Goal: Information Seeking & Learning: Learn about a topic

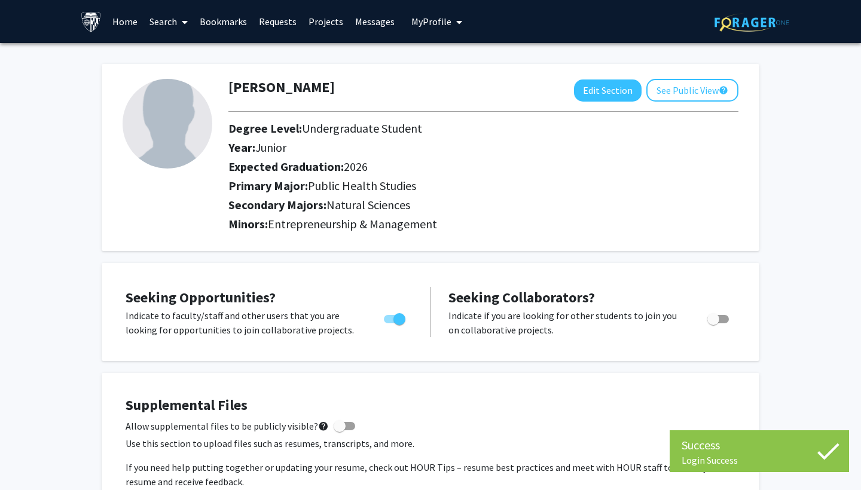
click at [127, 20] on link "Home" at bounding box center [124, 22] width 37 height 42
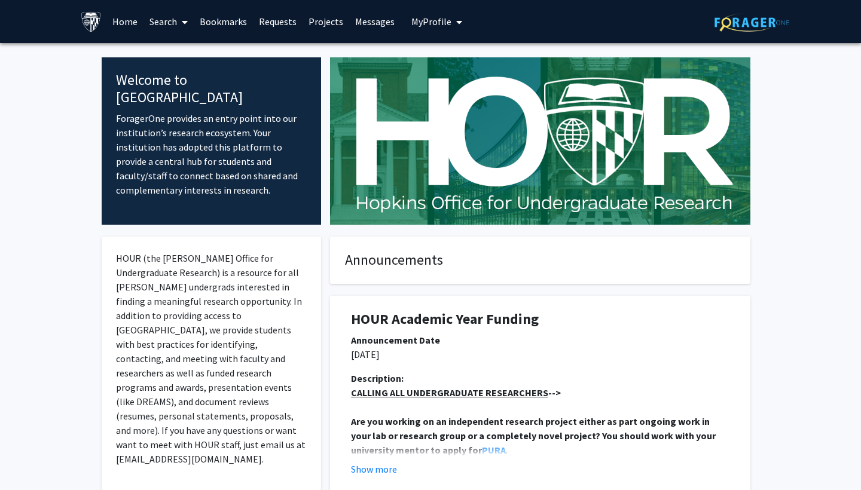
click at [169, 25] on link "Search" at bounding box center [169, 22] width 50 height 42
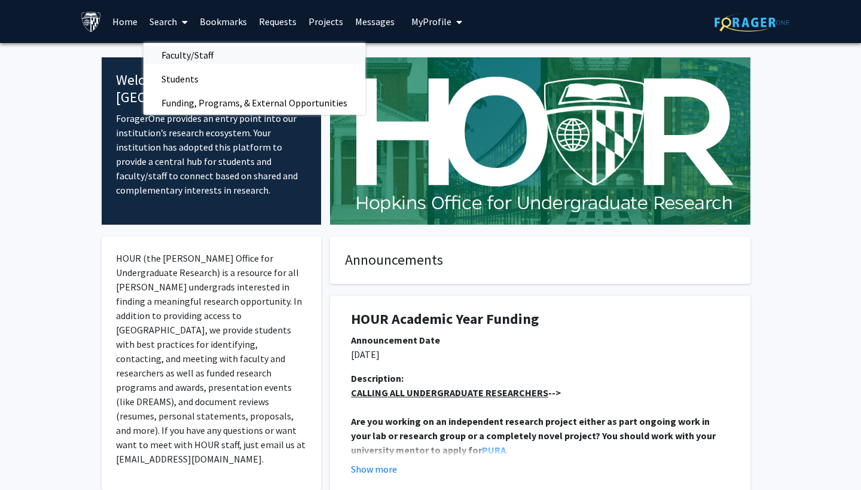
click at [170, 57] on span "Faculty/Staff" at bounding box center [188, 55] width 88 height 24
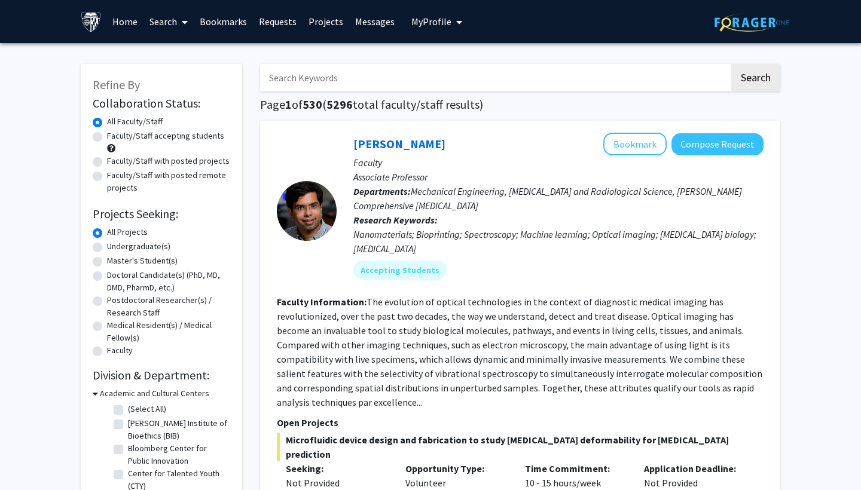
scroll to position [19, 0]
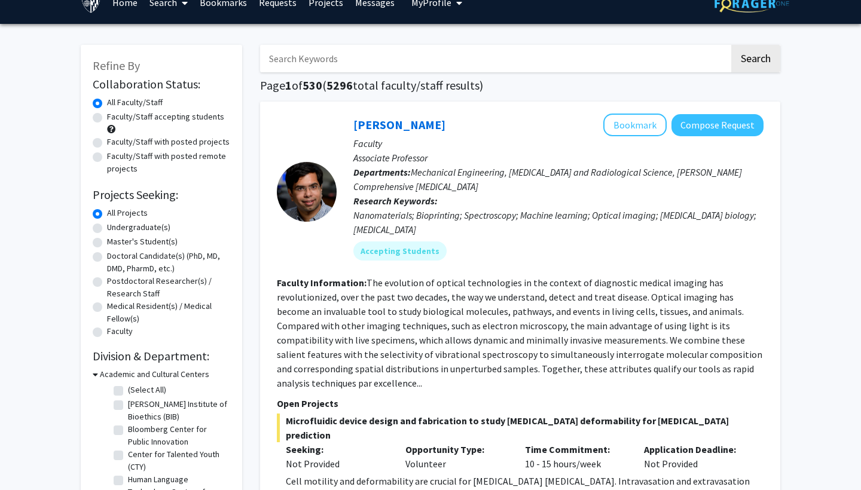
click at [107, 307] on label "Medical Resident(s) / Medical Fellow(s)" at bounding box center [168, 312] width 123 height 25
click at [107, 307] on input "Medical Resident(s) / Medical Fellow(s)" at bounding box center [111, 304] width 8 height 8
radio input "true"
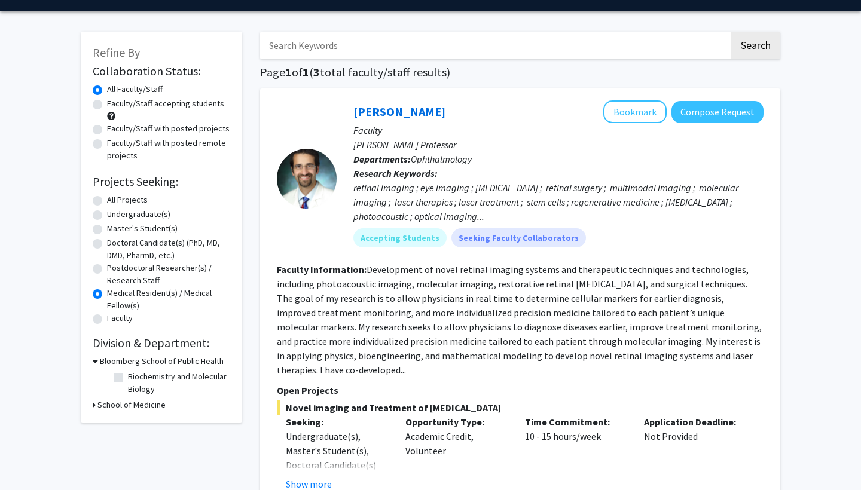
scroll to position [50, 0]
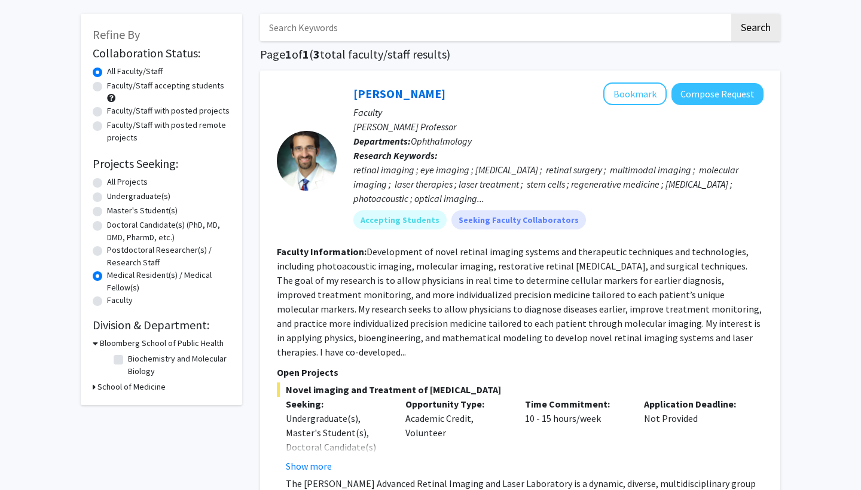
click at [107, 202] on label "Undergraduate(s)" at bounding box center [138, 196] width 63 height 13
click at [107, 198] on input "Undergraduate(s)" at bounding box center [111, 194] width 8 height 8
radio input "true"
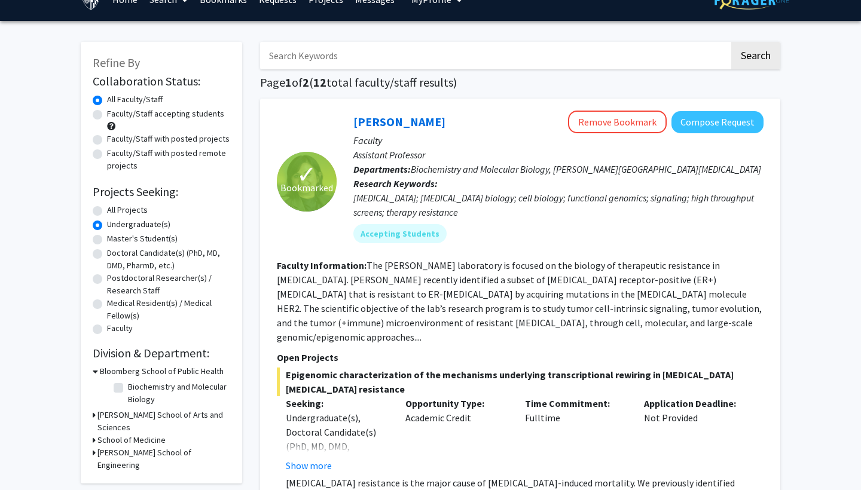
scroll to position [32, 0]
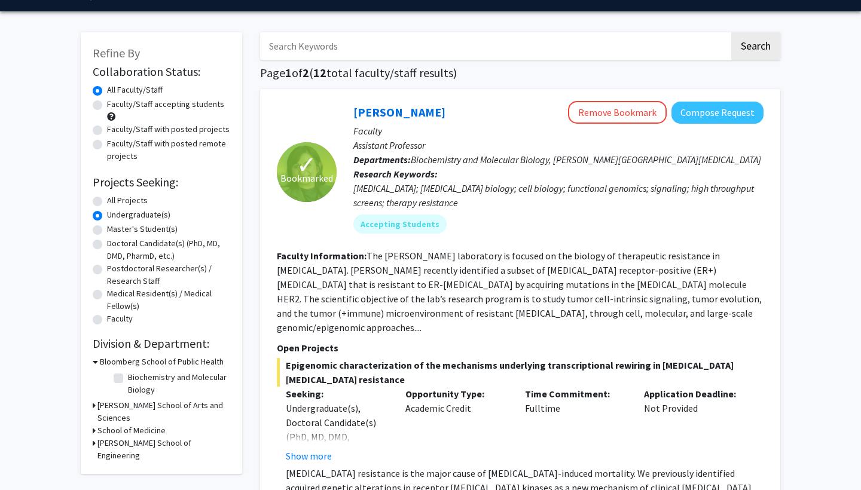
click at [128, 382] on label "Biochemistry and Molecular Biology" at bounding box center [177, 383] width 99 height 25
click at [128, 379] on input "Biochemistry and Molecular Biology" at bounding box center [132, 375] width 8 height 8
checkbox input "true"
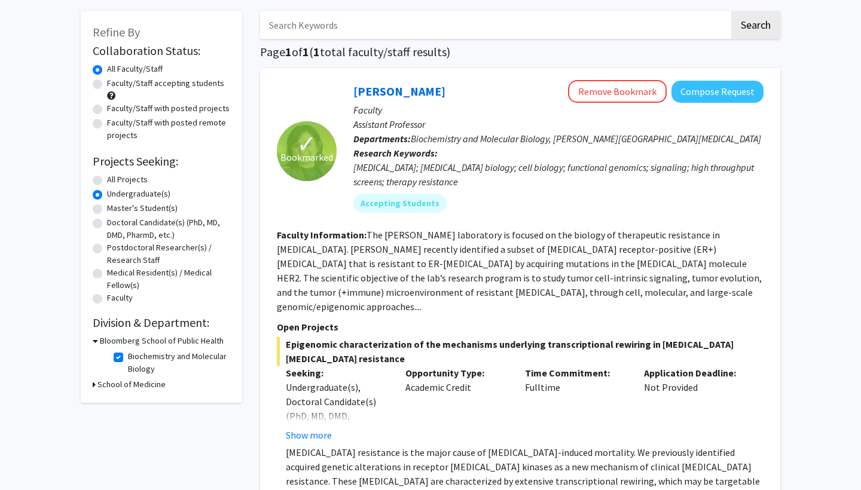
scroll to position [54, 0]
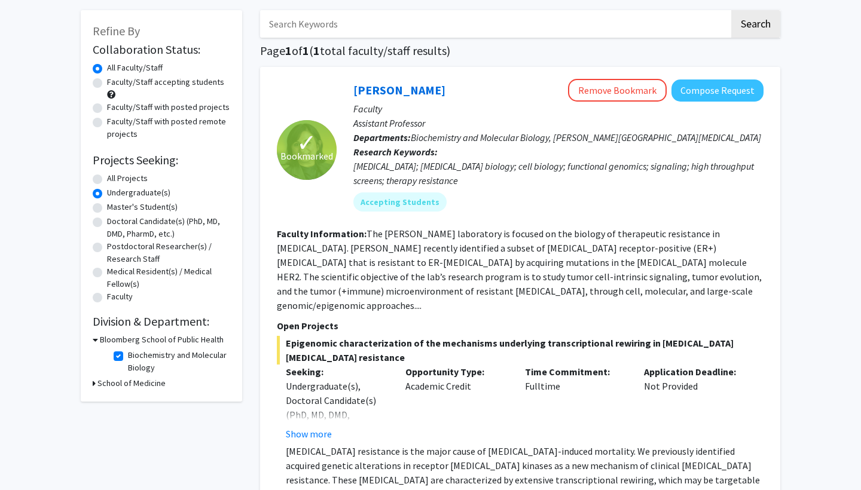
click at [138, 340] on h3 "Bloomberg School of Public Health" at bounding box center [162, 340] width 124 height 13
click at [138, 340] on h3 "Bloomberg School of Public Health" at bounding box center [159, 340] width 124 height 13
click at [145, 383] on h3 "School of Medicine" at bounding box center [131, 383] width 68 height 13
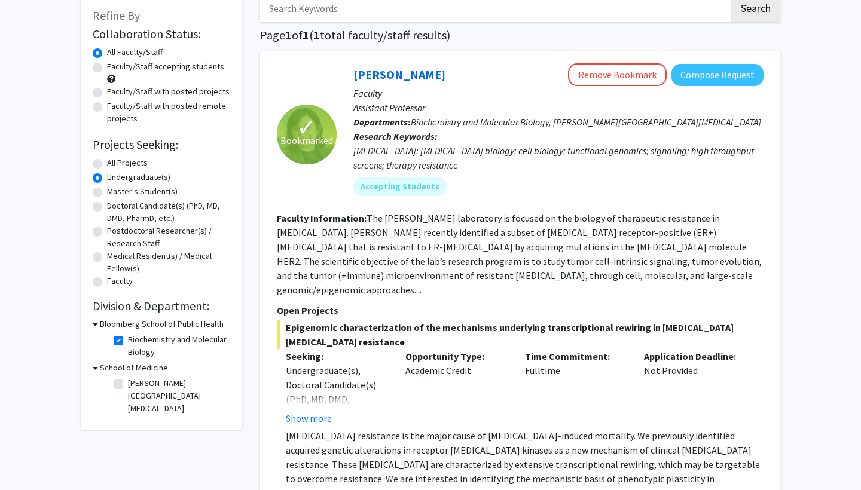
scroll to position [71, 0]
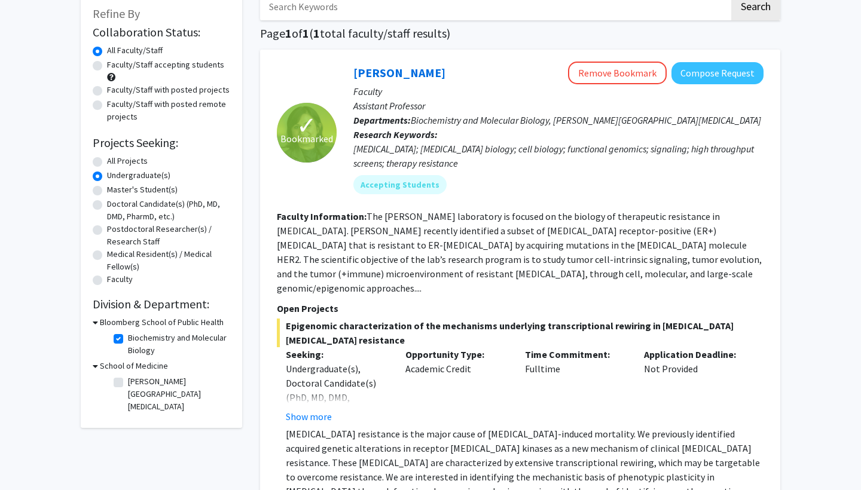
click at [141, 370] on h3 "School of Medicine" at bounding box center [134, 366] width 68 height 13
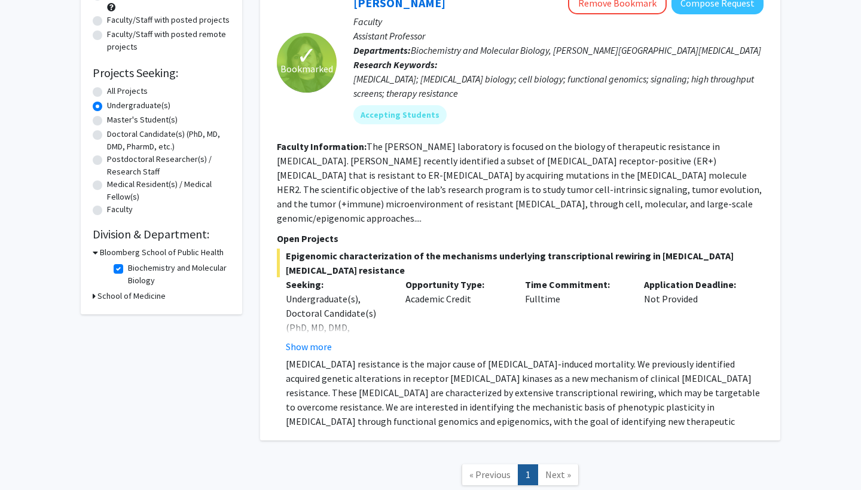
scroll to position [150, 0]
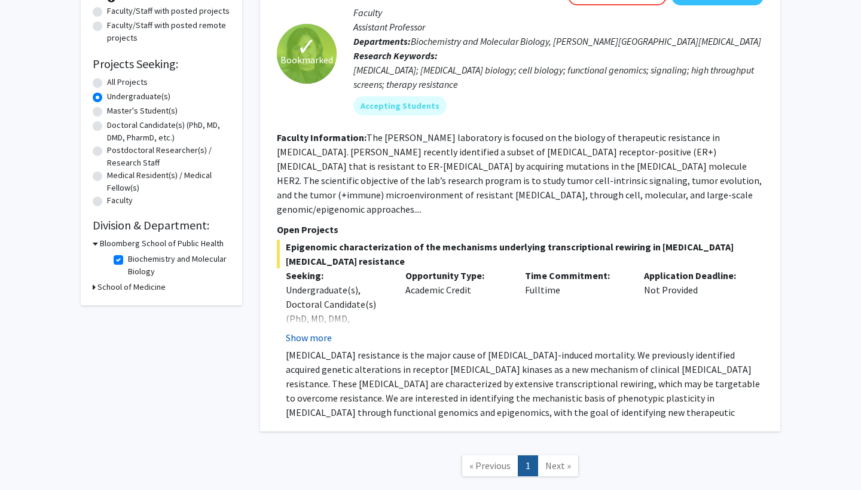
click at [324, 331] on button "Show more" at bounding box center [309, 338] width 46 height 14
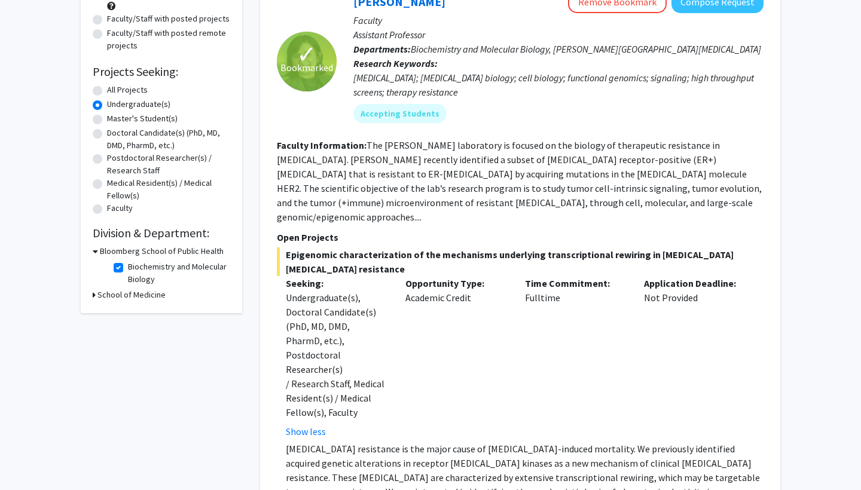
scroll to position [140, 0]
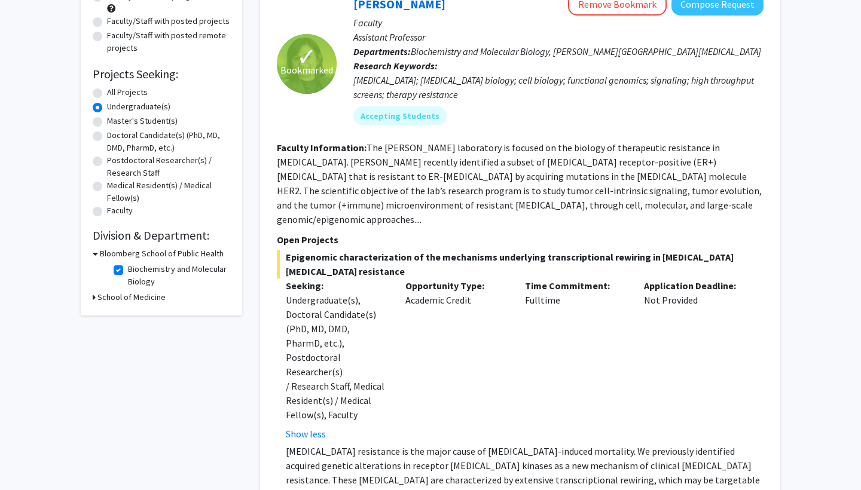
click at [107, 93] on label "All Projects" at bounding box center [127, 92] width 41 height 13
click at [107, 93] on input "All Projects" at bounding box center [111, 90] width 8 height 8
radio input "true"
